Goal: Information Seeking & Learning: Learn about a topic

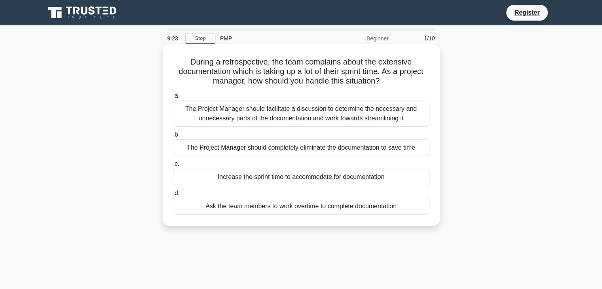
click at [409, 110] on div "The Project Manager should facilitate a discussion to determine the necessary a…" at bounding box center [301, 113] width 256 height 26
click at [173, 99] on input "a. The Project Manager should facilitate a discussion to determine the necessar…" at bounding box center [173, 95] width 0 height 5
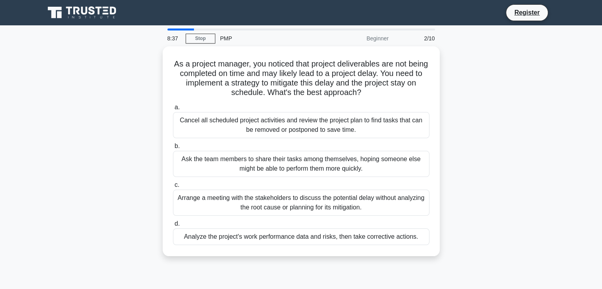
click at [469, 125] on div "As a project manager, you noticed that project deliverables are not being compl…" at bounding box center [301, 155] width 522 height 219
drag, startPoint x: 469, startPoint y: 125, endPoint x: 460, endPoint y: 147, distance: 23.6
click at [460, 147] on div "As a project manager, you noticed that project deliverables are not being compl…" at bounding box center [301, 155] width 522 height 219
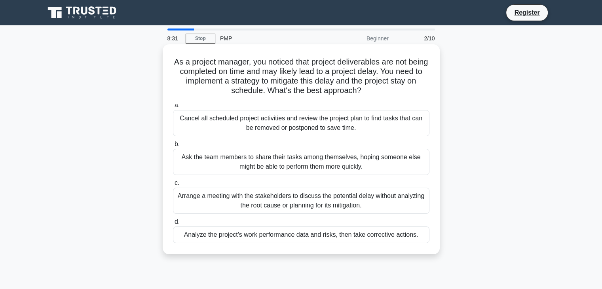
click at [409, 233] on div "Analyze the project's work performance data and risks, then take corrective act…" at bounding box center [301, 234] width 256 height 17
click at [173, 224] on input "d. Analyze the project's work performance data and risks, then take corrective …" at bounding box center [173, 221] width 0 height 5
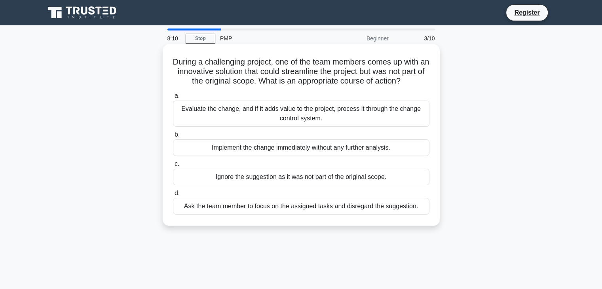
click at [419, 112] on div "Evaluate the change, and if it adds value to the project, process it through th…" at bounding box center [301, 113] width 256 height 26
click at [173, 99] on input "a. Evaluate the change, and if it adds value to the project, process it through…" at bounding box center [173, 95] width 0 height 5
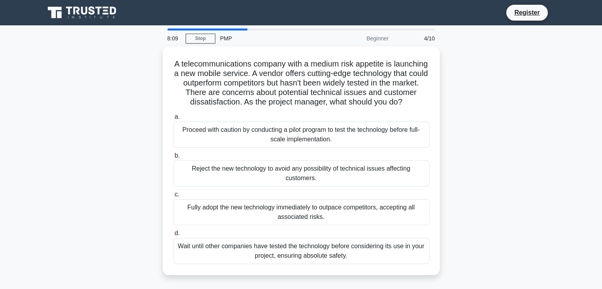
click at [505, 123] on div "A telecommunications company with a medium risk appetite is launching a new mob…" at bounding box center [301, 165] width 522 height 238
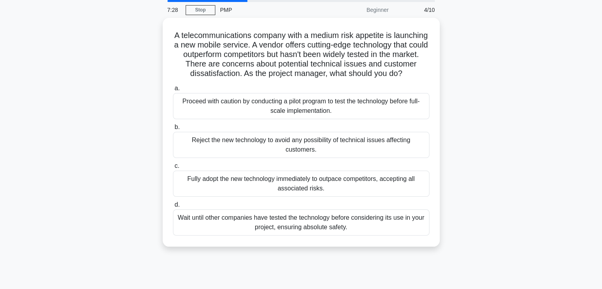
drag, startPoint x: 435, startPoint y: 121, endPoint x: 491, endPoint y: 86, distance: 65.8
click at [491, 86] on div "A telecommunications company with a medium risk appetite is launching a new mob…" at bounding box center [301, 137] width 522 height 238
click at [473, 124] on div "A telecommunications company with a medium risk appetite is launching a new mob…" at bounding box center [301, 137] width 522 height 238
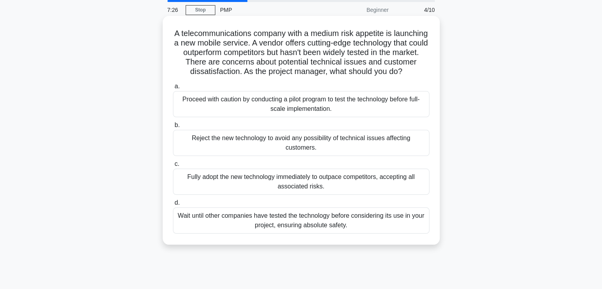
click at [408, 115] on div "Proceed with caution by conducting a pilot program to test the technology befor…" at bounding box center [301, 104] width 256 height 26
click at [173, 89] on input "a. Proceed with caution by conducting a pilot program to test the technology be…" at bounding box center [173, 86] width 0 height 5
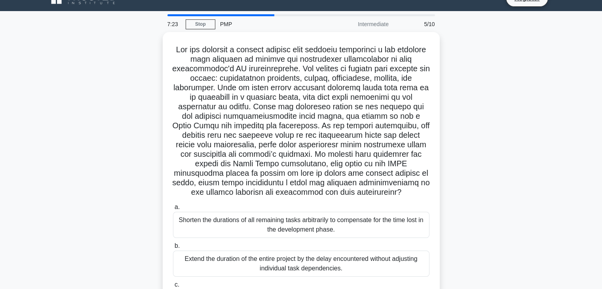
scroll to position [15, 0]
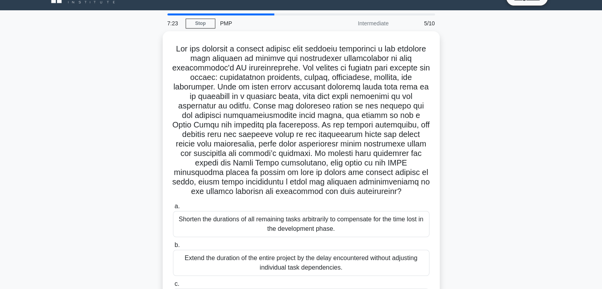
click at [475, 118] on div ".spinner_0XTQ{transform-origin:center;animation:spinner_y6GP .75s linear infini…" at bounding box center [301, 202] width 522 height 343
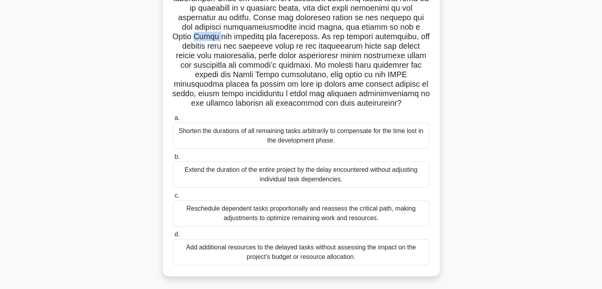
scroll to position [104, 0]
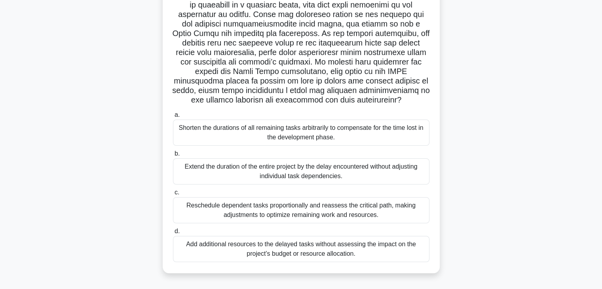
click at [406, 208] on div "Reschedule dependent tasks proportionally and reassess the critical path, makin…" at bounding box center [301, 210] width 256 height 26
click at [173, 195] on input "c. Reschedule dependent tasks proportionally and reassess the critical path, ma…" at bounding box center [173, 192] width 0 height 5
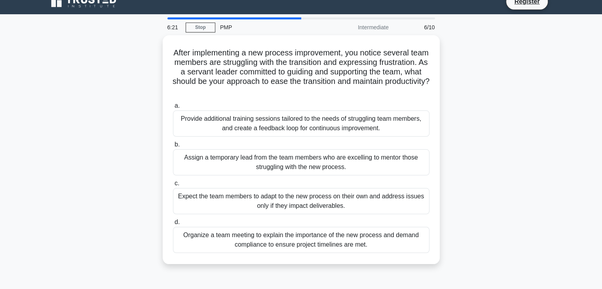
scroll to position [0, 0]
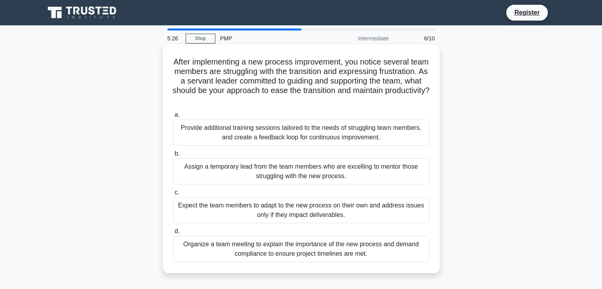
drag, startPoint x: 401, startPoint y: 154, endPoint x: 373, endPoint y: 138, distance: 32.0
click at [373, 138] on div "Provide additional training sessions tailored to the needs of struggling team m…" at bounding box center [301, 132] width 256 height 26
click at [173, 118] on input "a. Provide additional training sessions tailored to the needs of struggling tea…" at bounding box center [173, 114] width 0 height 5
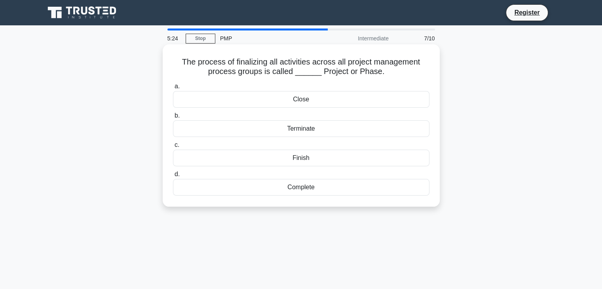
click at [416, 105] on div "Close" at bounding box center [301, 99] width 256 height 17
click at [173, 89] on input "a. Close" at bounding box center [173, 86] width 0 height 5
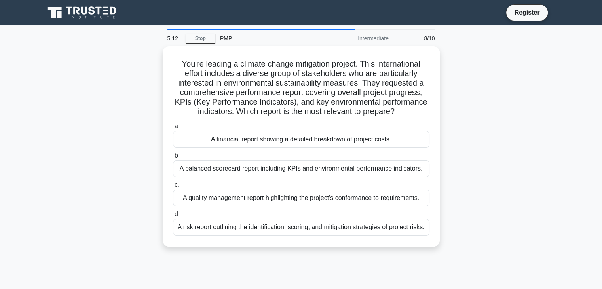
click at [89, 184] on div "You're leading a climate change mitigation project. This international effort i…" at bounding box center [301, 151] width 522 height 210
click at [137, 23] on nav "Register" at bounding box center [301, 12] width 602 height 25
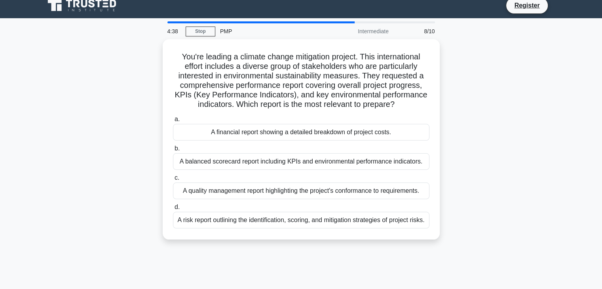
scroll to position [19, 0]
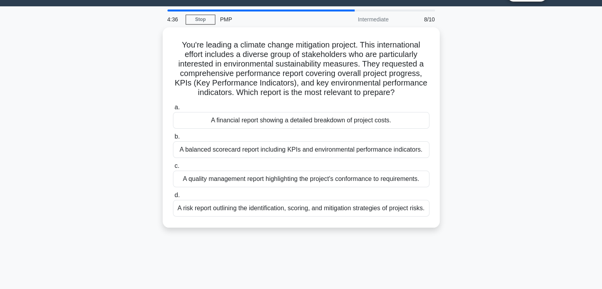
drag, startPoint x: 137, startPoint y: 23, endPoint x: 106, endPoint y: 74, distance: 60.3
click at [106, 74] on div "You're leading a climate change mitigation project. This international effort i…" at bounding box center [301, 132] width 522 height 210
click at [146, 136] on div "You're leading a climate change mitigation project. This international effort i…" at bounding box center [301, 132] width 522 height 210
click at [139, 182] on div "You're leading a climate change mitigation project. This international effort i…" at bounding box center [301, 132] width 522 height 210
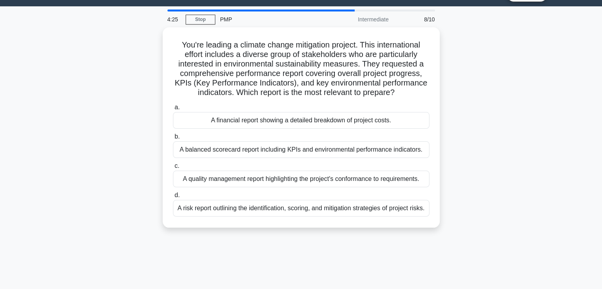
click at [139, 182] on div "You're leading a climate change mitigation project. This international effort i…" at bounding box center [301, 132] width 522 height 210
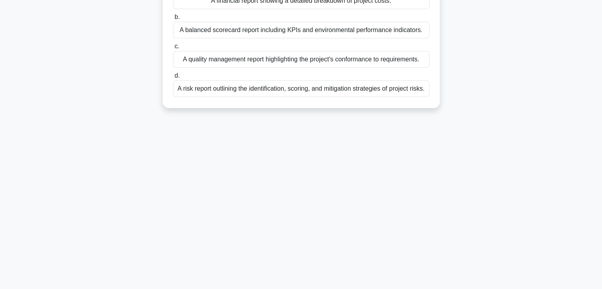
drag, startPoint x: 139, startPoint y: 182, endPoint x: 12, endPoint y: 307, distance: 178.2
click at [12, 288] on html "Register 4:23 Stop PMP" at bounding box center [301, 75] width 602 height 427
click at [54, 226] on div "4:20 Stop PMP Intermediate 8/10 You're leading a climate change mitigation proj…" at bounding box center [301, 88] width 522 height 396
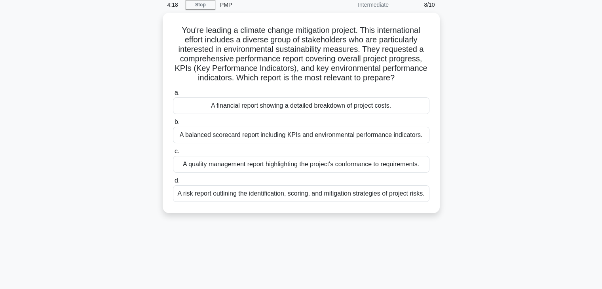
scroll to position [12, 0]
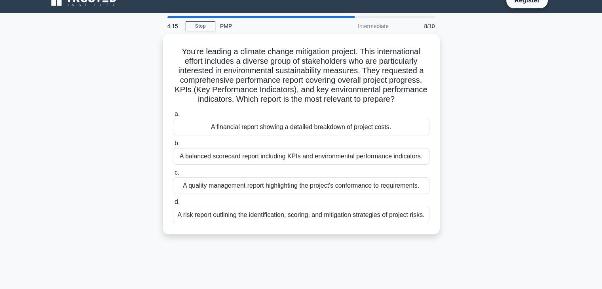
click at [110, 160] on div "You're leading a climate change mitigation project. This international effort i…" at bounding box center [301, 139] width 522 height 210
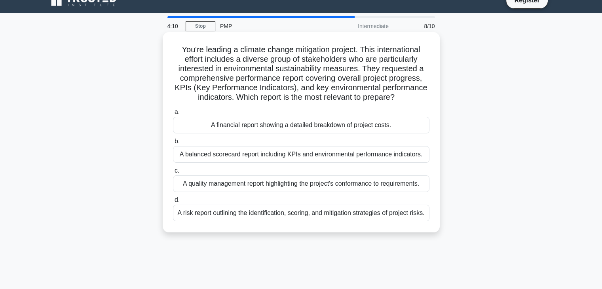
drag, startPoint x: 157, startPoint y: 224, endPoint x: 175, endPoint y: 176, distance: 51.6
click at [175, 176] on div "You're leading a climate change mitigation project. This international effort i…" at bounding box center [301, 139] width 522 height 210
click at [186, 151] on div "A balanced scorecard report including KPIs and environmental performance indica…" at bounding box center [301, 154] width 256 height 17
click at [173, 144] on input "b. A balanced scorecard report including KPIs and environmental performance ind…" at bounding box center [173, 141] width 0 height 5
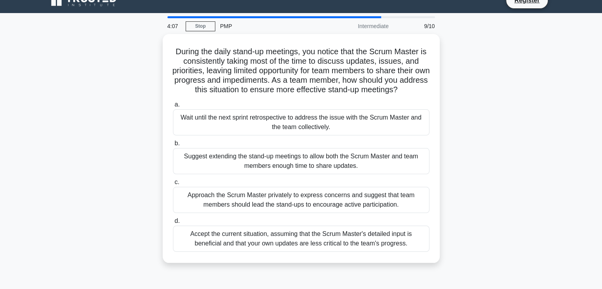
scroll to position [0, 0]
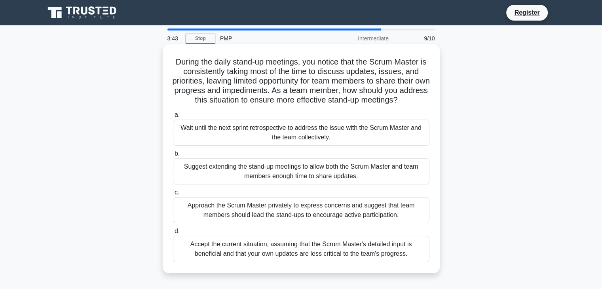
click at [179, 208] on div "Approach the Scrum Master privately to express concerns and suggest that team m…" at bounding box center [301, 210] width 256 height 26
click at [173, 195] on input "c. Approach the Scrum Master privately to express concerns and suggest that tea…" at bounding box center [173, 192] width 0 height 5
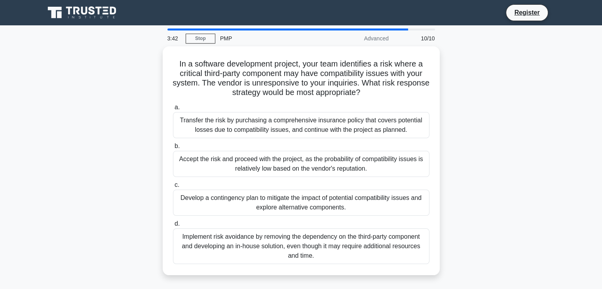
click at [122, 189] on div "In a software development project, your team identifies a risk where a critical…" at bounding box center [301, 165] width 522 height 238
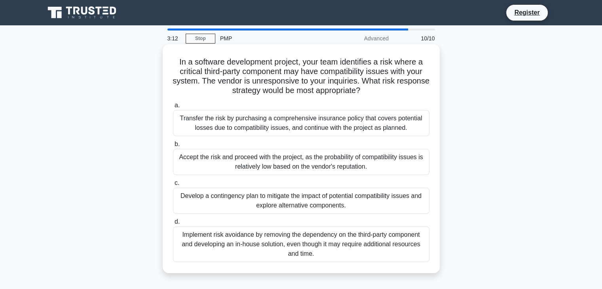
click at [178, 203] on div "Develop a contingency plan to mitigate the impact of potential compatibility is…" at bounding box center [301, 201] width 256 height 26
click at [173, 186] on input "c. Develop a contingency plan to mitigate the impact of potential compatibility…" at bounding box center [173, 182] width 0 height 5
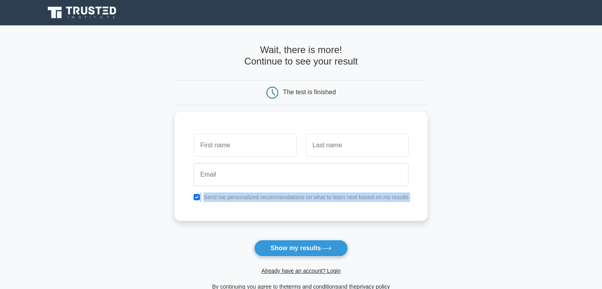
click at [149, 200] on main "Wait, there is more! Continue to see your result The test is finished and the" at bounding box center [301, 167] width 602 height 285
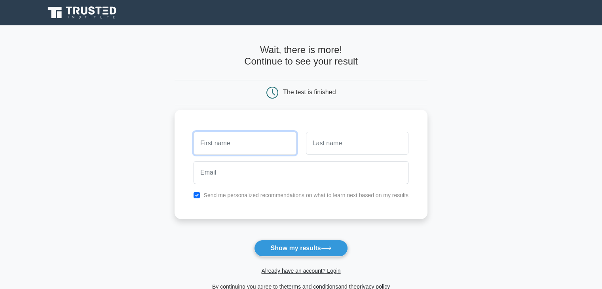
click at [222, 139] on input "text" at bounding box center [244, 143] width 102 height 23
type input "sumaiya"
click at [332, 135] on input "text" at bounding box center [357, 143] width 102 height 23
type input "arshad"
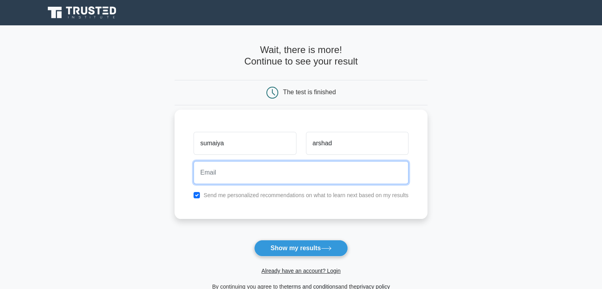
click at [330, 171] on input "email" at bounding box center [300, 172] width 215 height 23
type input "[EMAIL_ADDRESS][DOMAIN_NAME]"
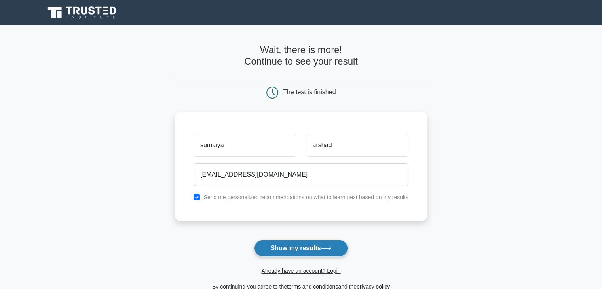
click at [266, 255] on button "Show my results" at bounding box center [300, 248] width 93 height 17
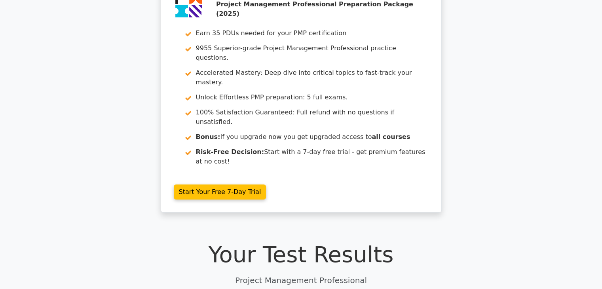
scroll to position [54, 0]
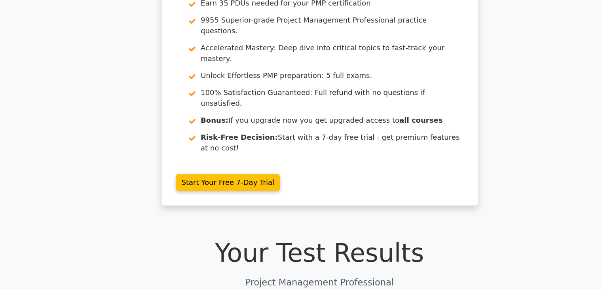
click at [485, 125] on div "Go Premium Project Management Professional Preparation Package (2025) Earn 35 P…" at bounding box center [301, 99] width 602 height 242
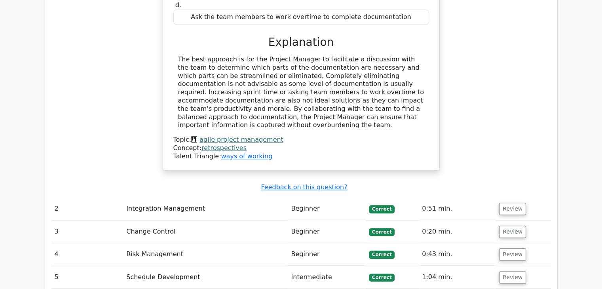
scroll to position [861, 0]
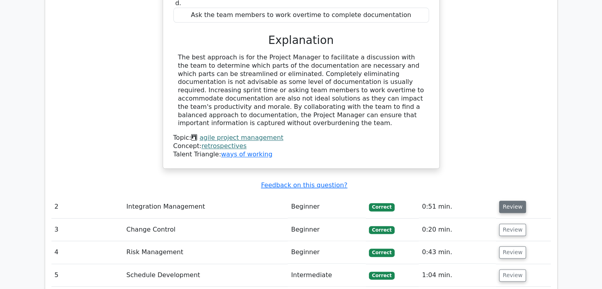
click at [504, 201] on button "Review" at bounding box center [512, 207] width 27 height 12
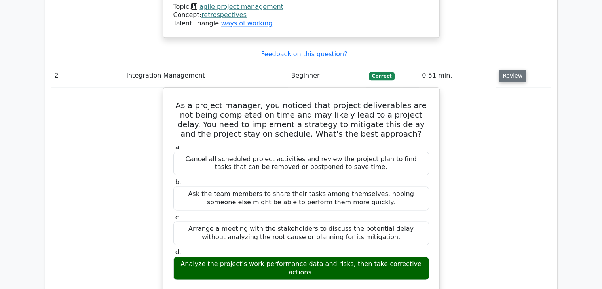
scroll to position [1071, 0]
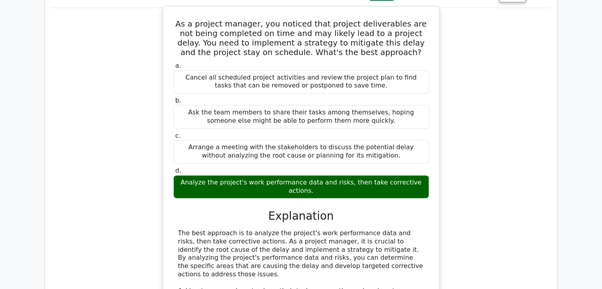
click at [378, 167] on label "d. Analyze the project's work performance data and risks, then take corrective …" at bounding box center [301, 183] width 256 height 32
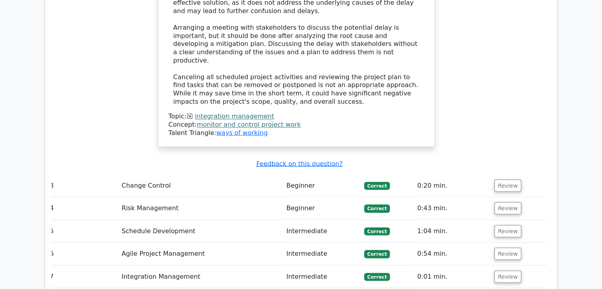
scroll to position [1372, 0]
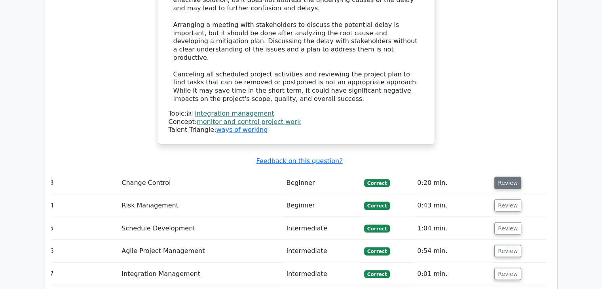
click at [508, 176] on button "Review" at bounding box center [507, 182] width 27 height 12
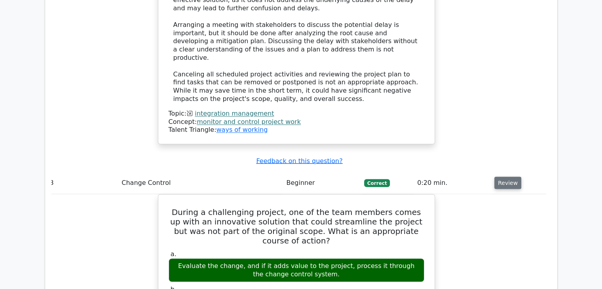
click at [508, 176] on button "Review" at bounding box center [507, 182] width 27 height 12
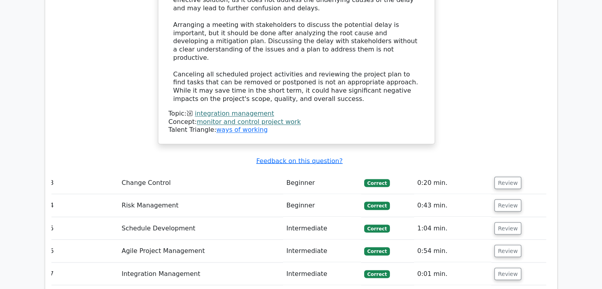
drag, startPoint x: 500, startPoint y: 256, endPoint x: 502, endPoint y: 246, distance: 10.0
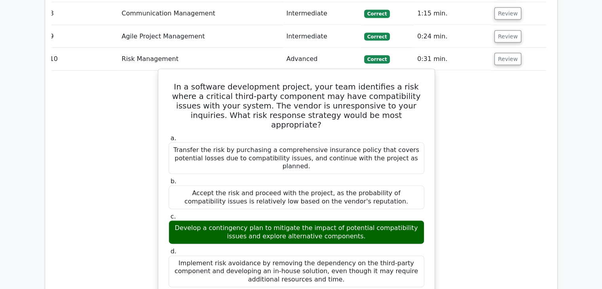
scroll to position [1640, 0]
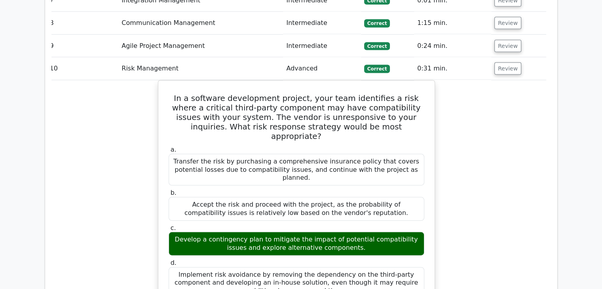
scroll to position [1647, 0]
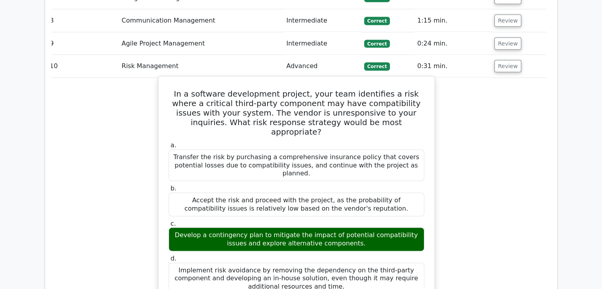
drag, startPoint x: 200, startPoint y: 2, endPoint x: 391, endPoint y: 182, distance: 262.5
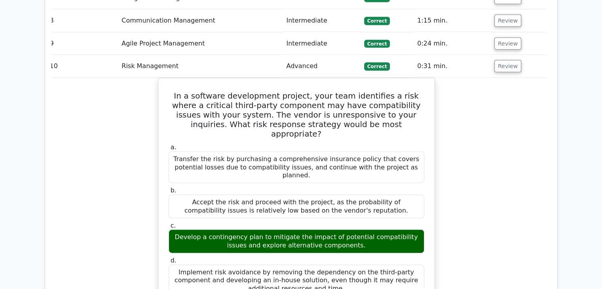
copy div "ware development project, your team identifies a risk where a critical third-pa…"
